Goal: Task Accomplishment & Management: Complete application form

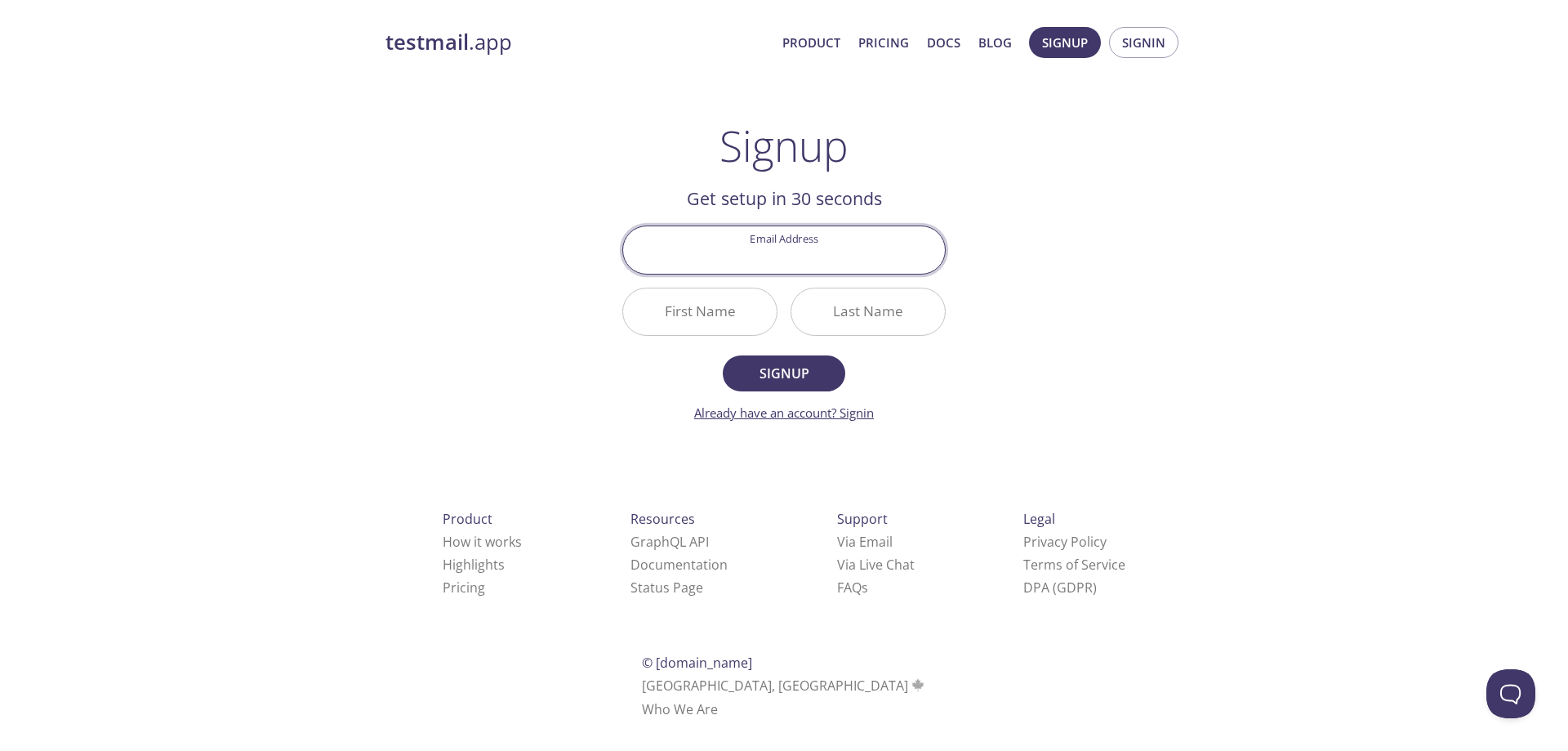
click at [704, 417] on link "Already have an account? Signin" at bounding box center [784, 413] width 179 height 16
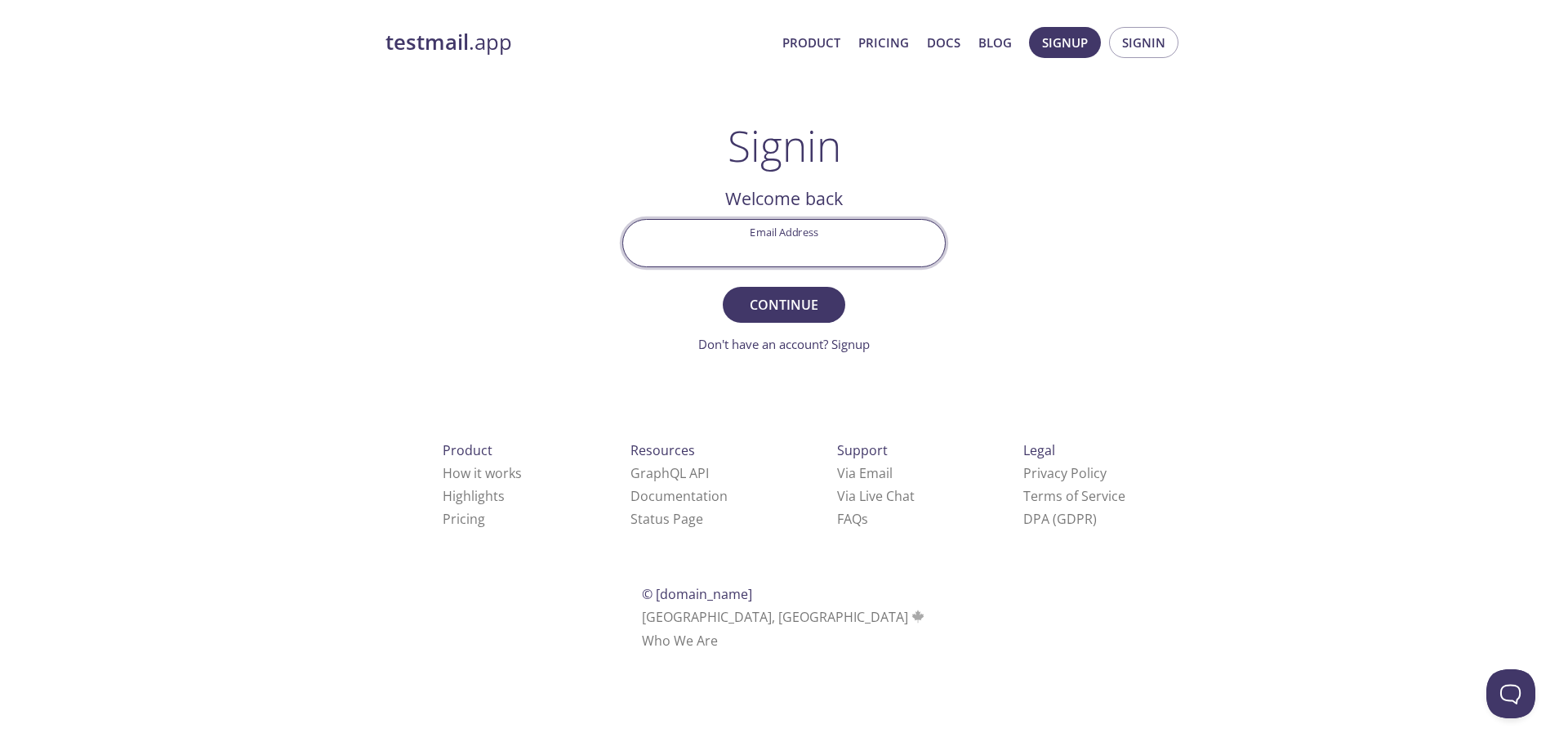
click at [848, 241] on input "Email Address" at bounding box center [784, 242] width 322 height 47
click at [837, 347] on link "Don't have an account? Signup" at bounding box center [784, 344] width 172 height 16
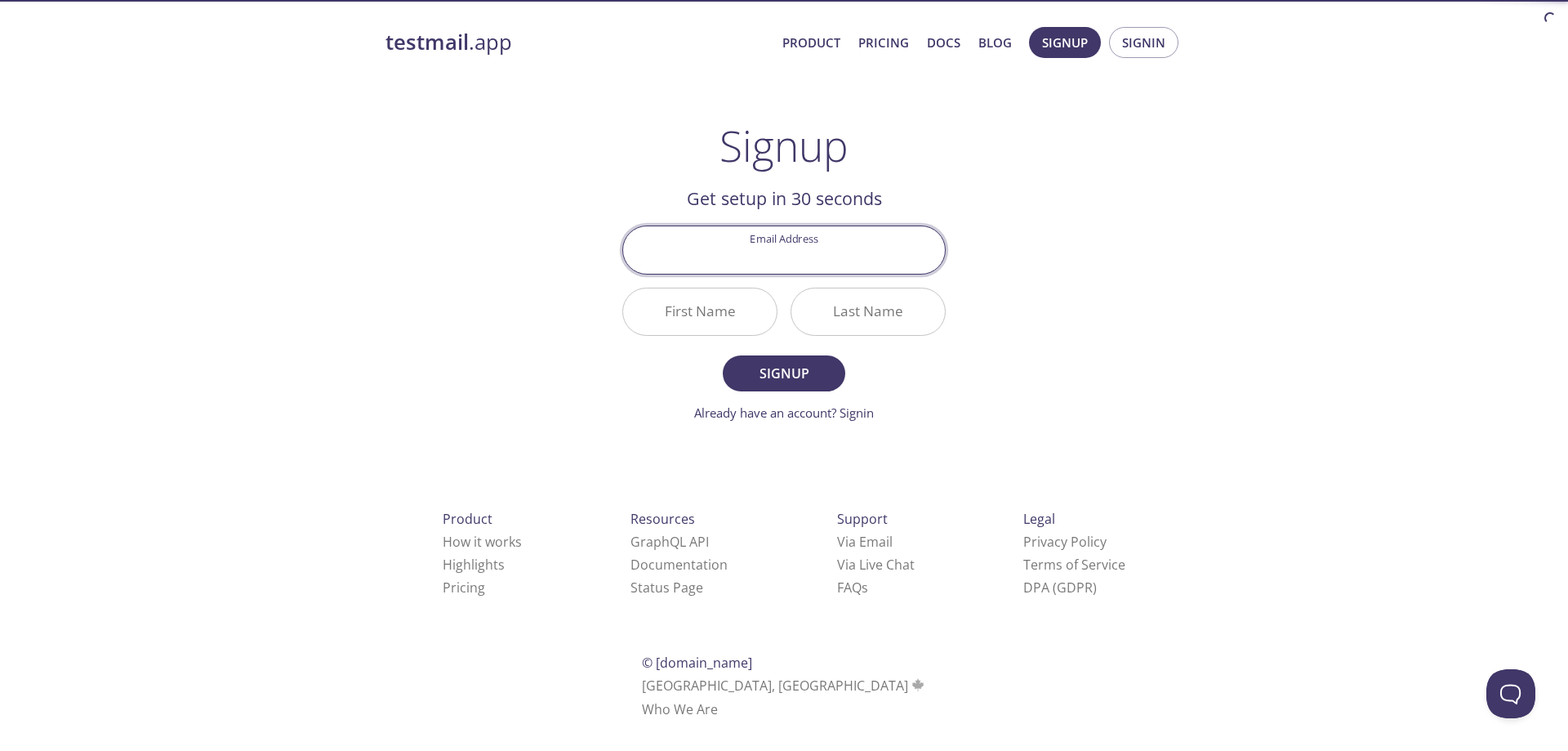
click at [866, 234] on input "Email Address" at bounding box center [784, 249] width 322 height 47
click at [858, 282] on div "Last Name" at bounding box center [868, 311] width 168 height 61
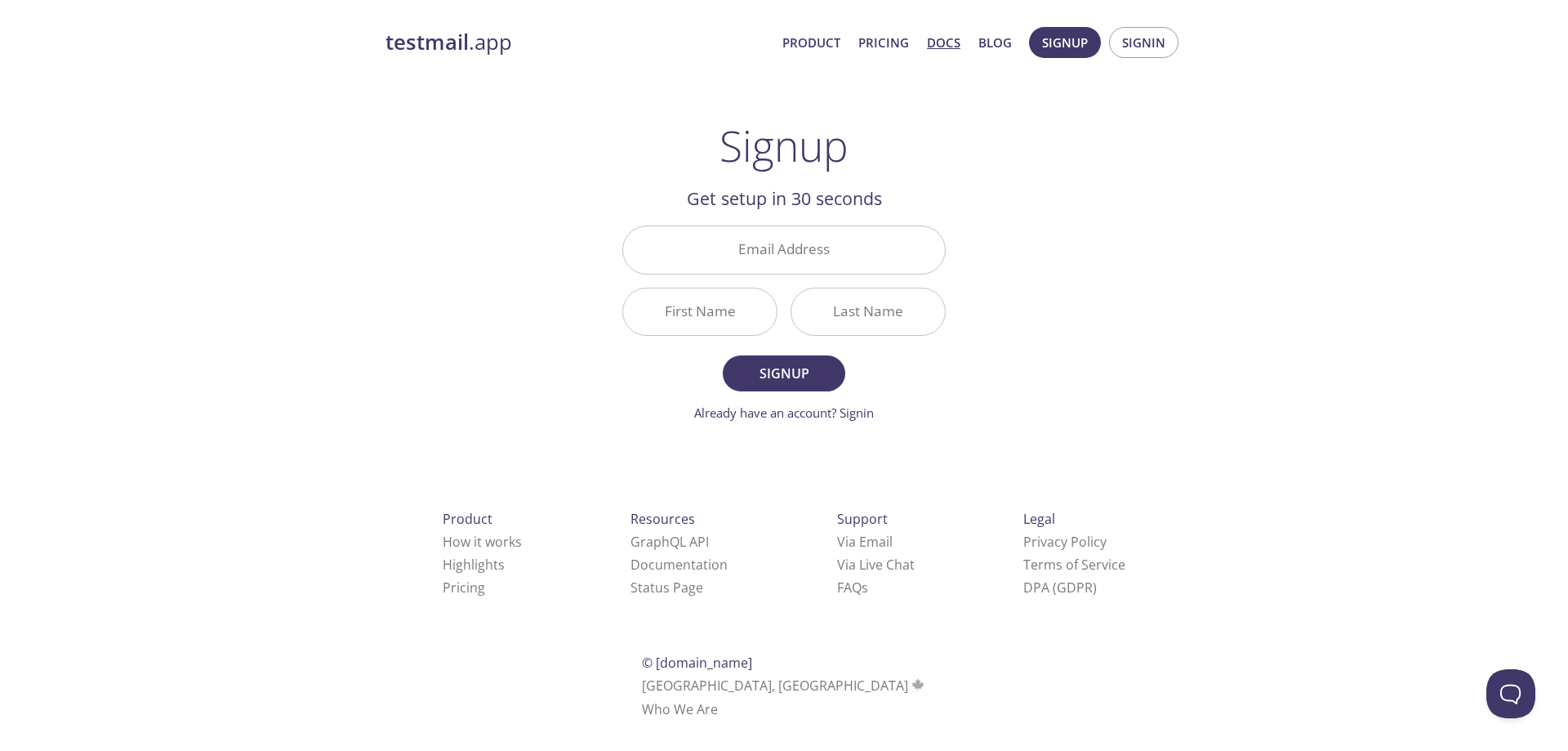
click at [931, 44] on link "Docs" at bounding box center [943, 42] width 34 height 21
